Goal: Task Accomplishment & Management: Use online tool/utility

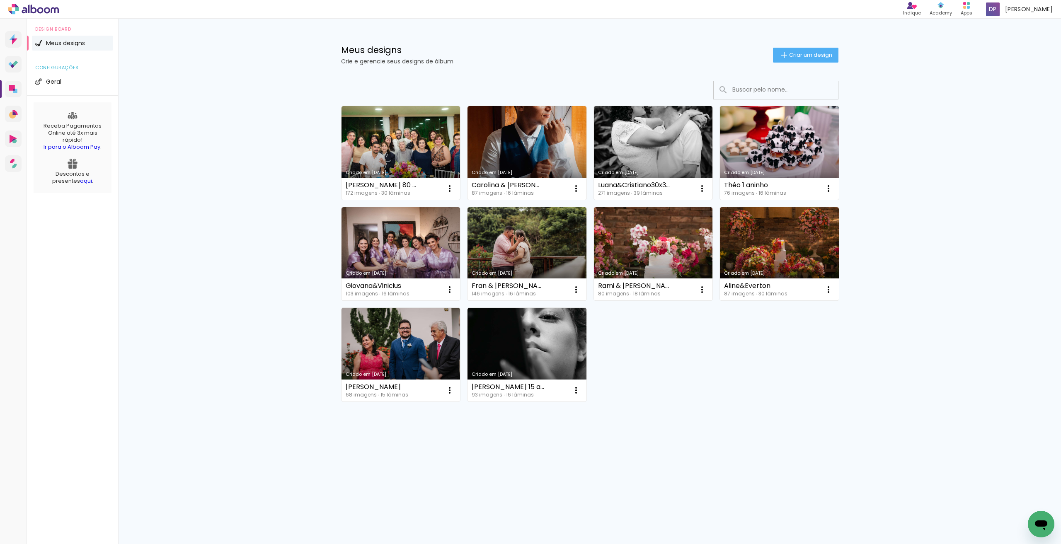
click at [415, 136] on link "Criado em [DATE]" at bounding box center [400, 153] width 119 height 94
